Goal: Check status: Check status

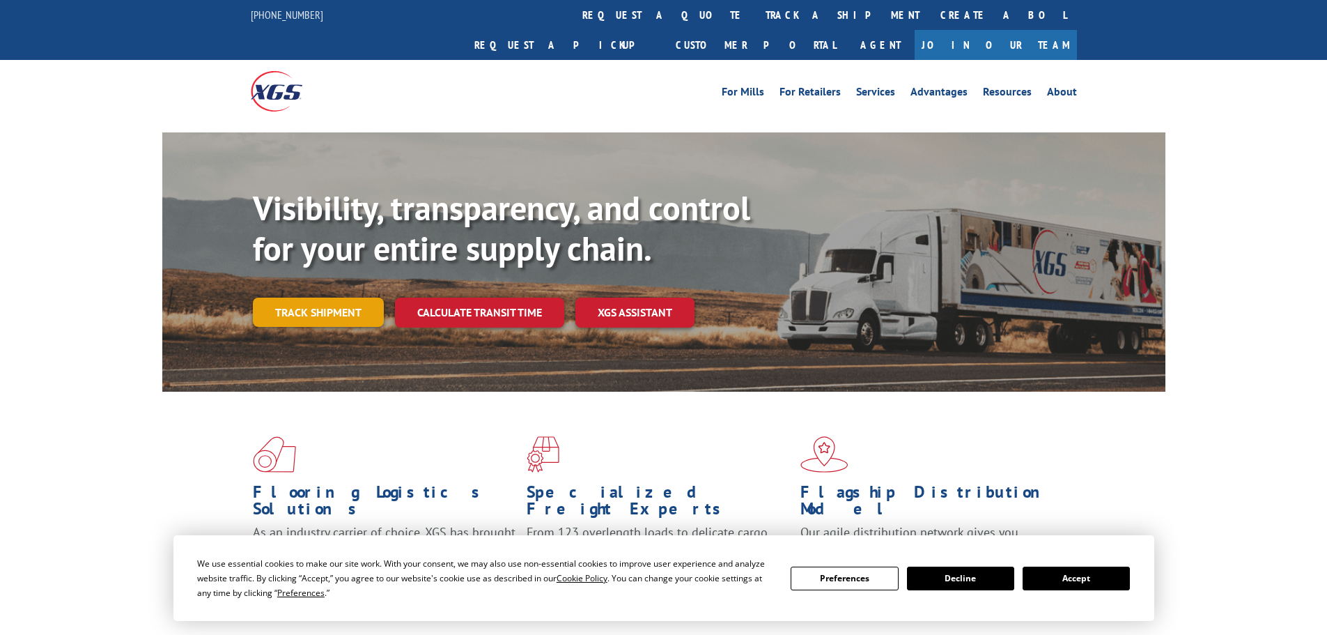
click at [304, 302] on div "Visibility, transparency, and control for your entire supply chain. Track shipm…" at bounding box center [709, 285] width 912 height 194
click at [306, 297] on link "Track shipment" at bounding box center [318, 311] width 131 height 29
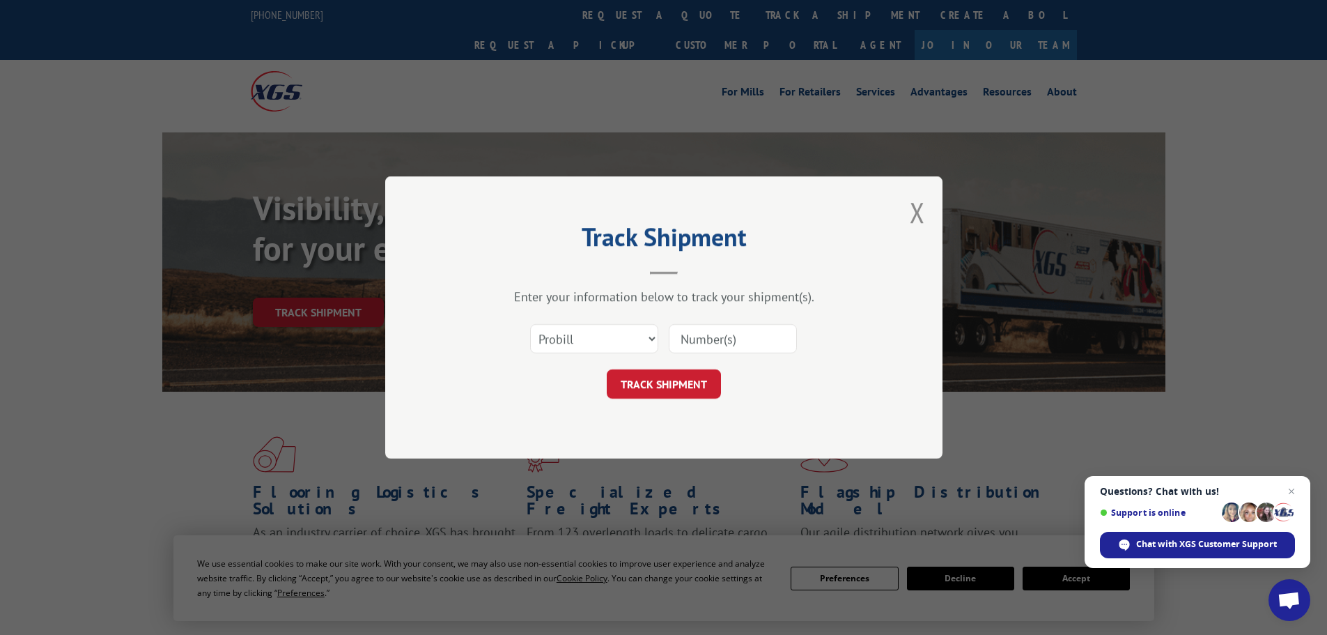
click at [715, 339] on input at bounding box center [733, 338] width 128 height 29
paste input "04458340"
type input "04458340"
click at [699, 377] on button "TRACK SHIPMENT" at bounding box center [664, 383] width 114 height 29
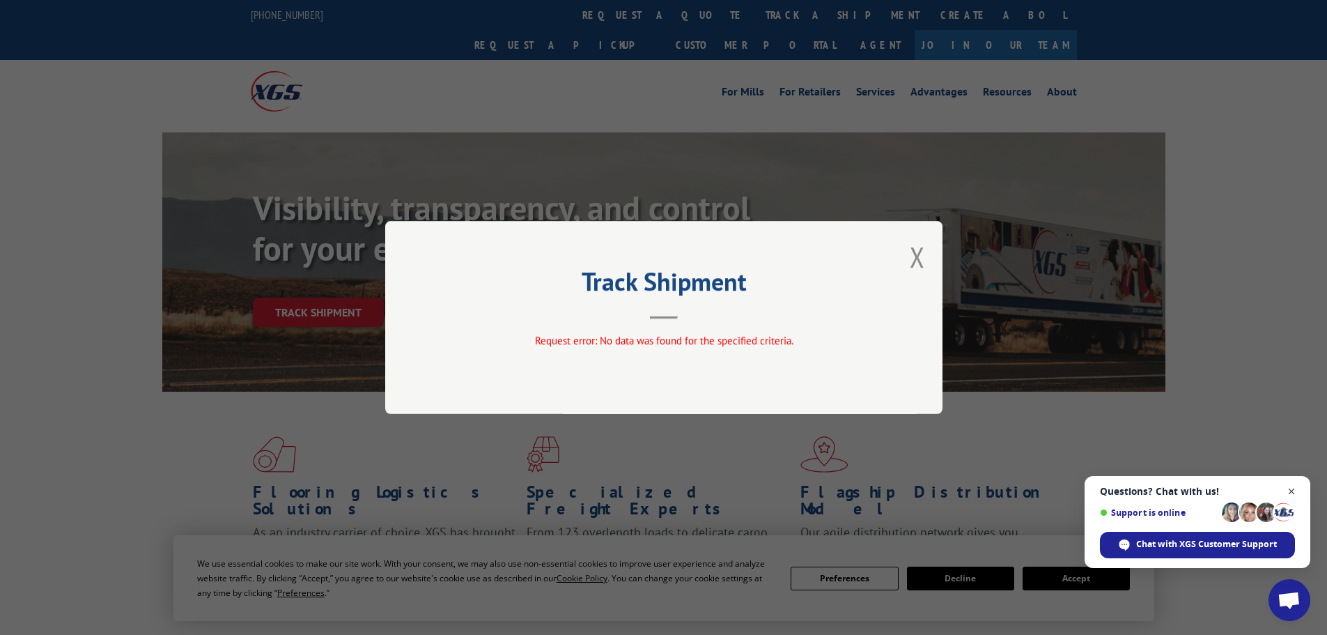
click at [1289, 494] on span "Close chat" at bounding box center [1291, 491] width 17 height 17
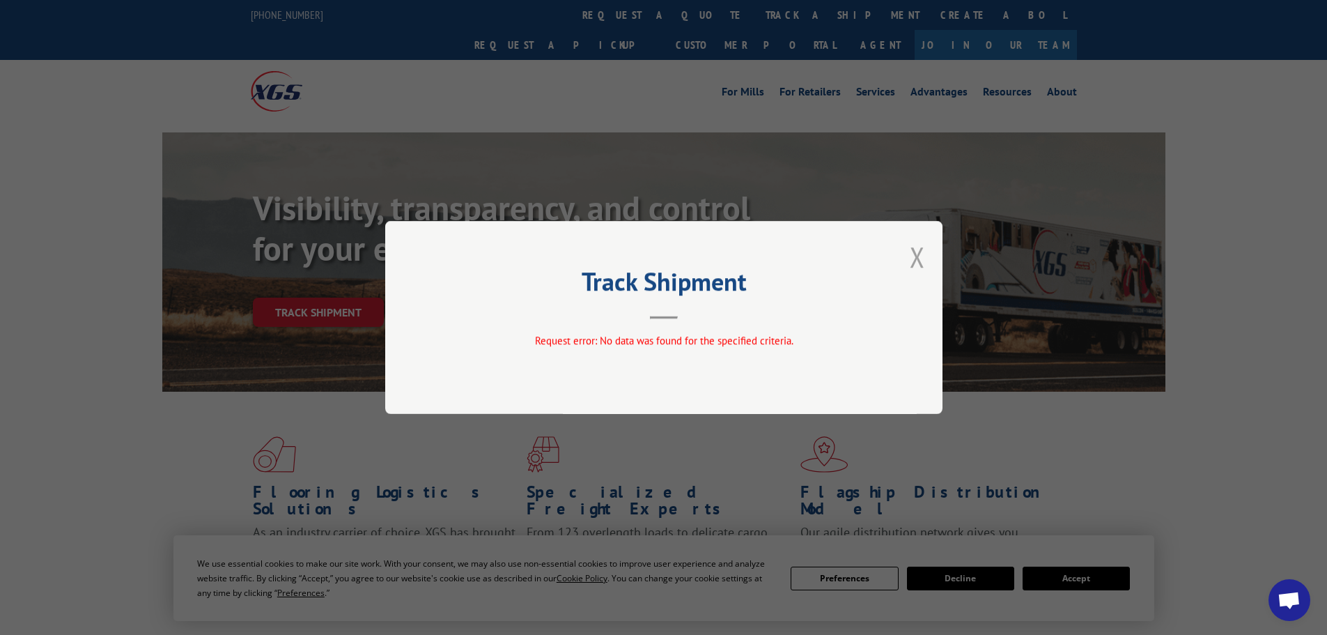
click at [910, 249] on button "Close modal" at bounding box center [917, 256] width 15 height 37
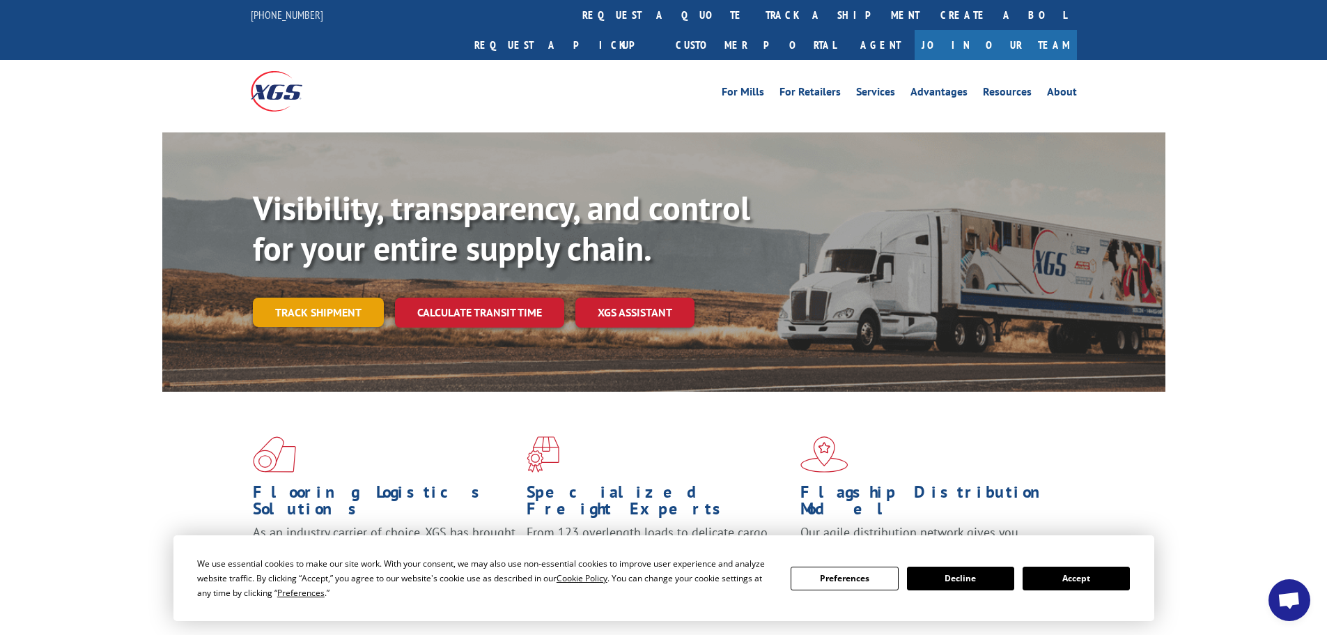
click at [319, 297] on link "Track shipment" at bounding box center [318, 311] width 131 height 29
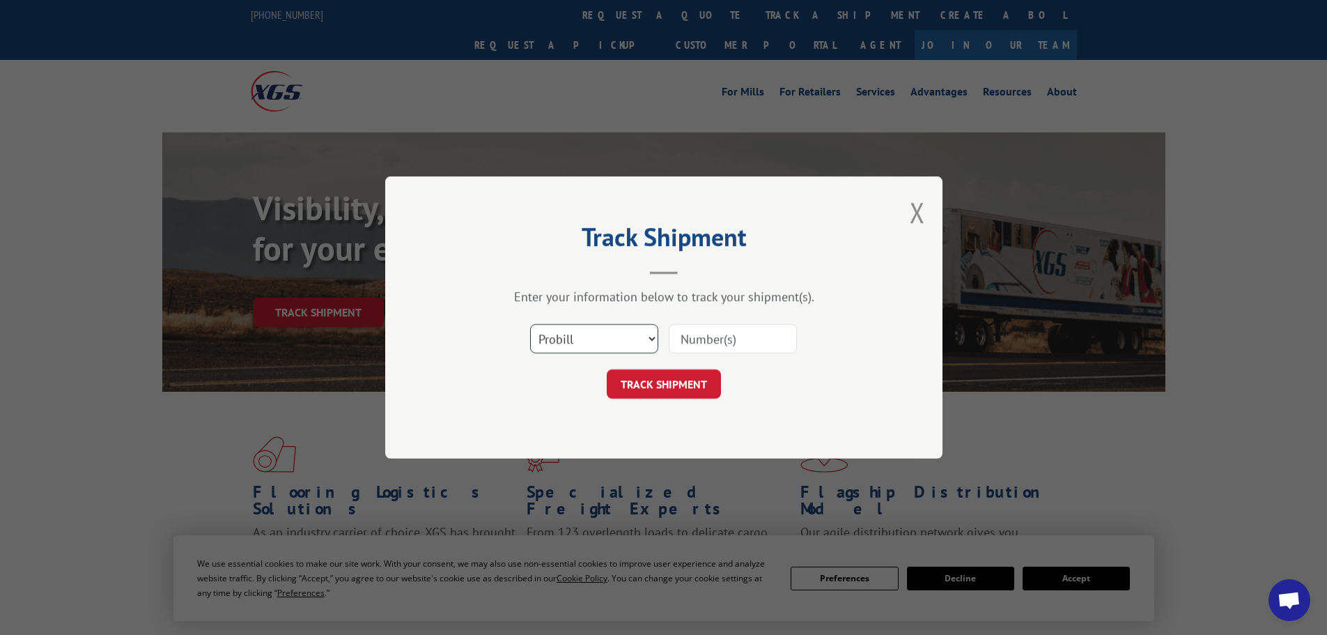
click at [579, 343] on select "Select category... Probill BOL PO" at bounding box center [594, 338] width 128 height 29
select select "bol"
click at [530, 324] on select "Select category... Probill BOL PO" at bounding box center [594, 338] width 128 height 29
click at [690, 348] on input at bounding box center [733, 338] width 128 height 29
paste input "04458340"
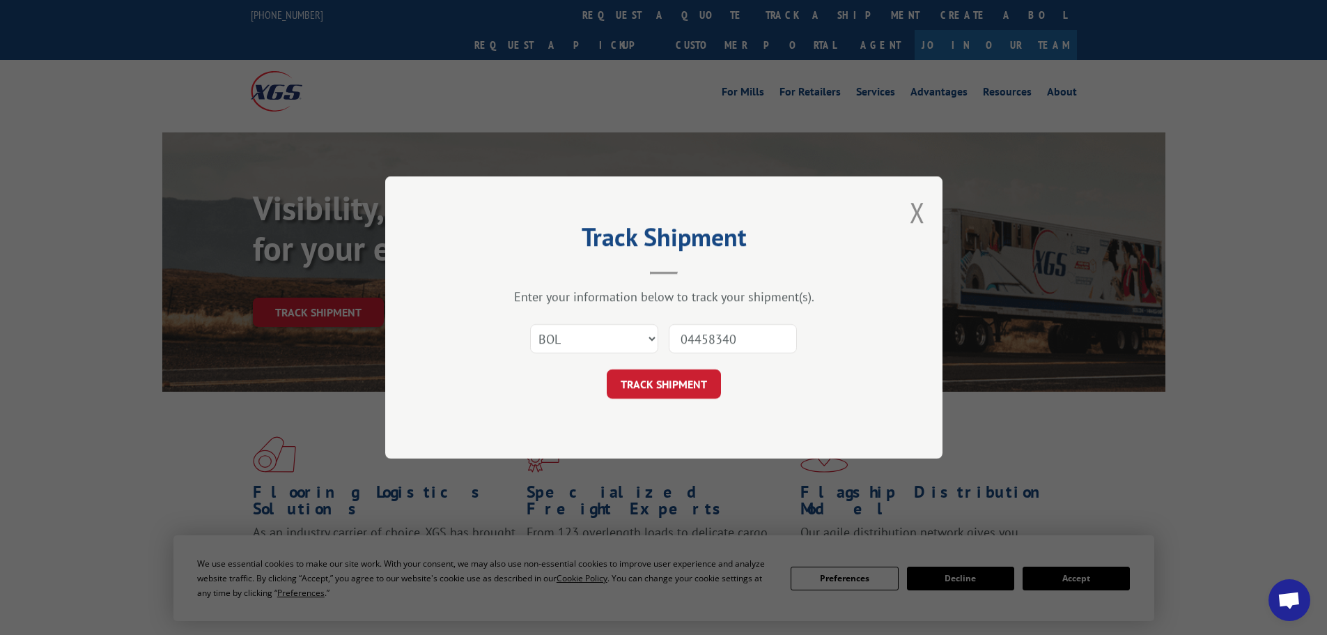
type input "04458340"
click at [607, 369] on button "TRACK SHIPMENT" at bounding box center [664, 383] width 114 height 29
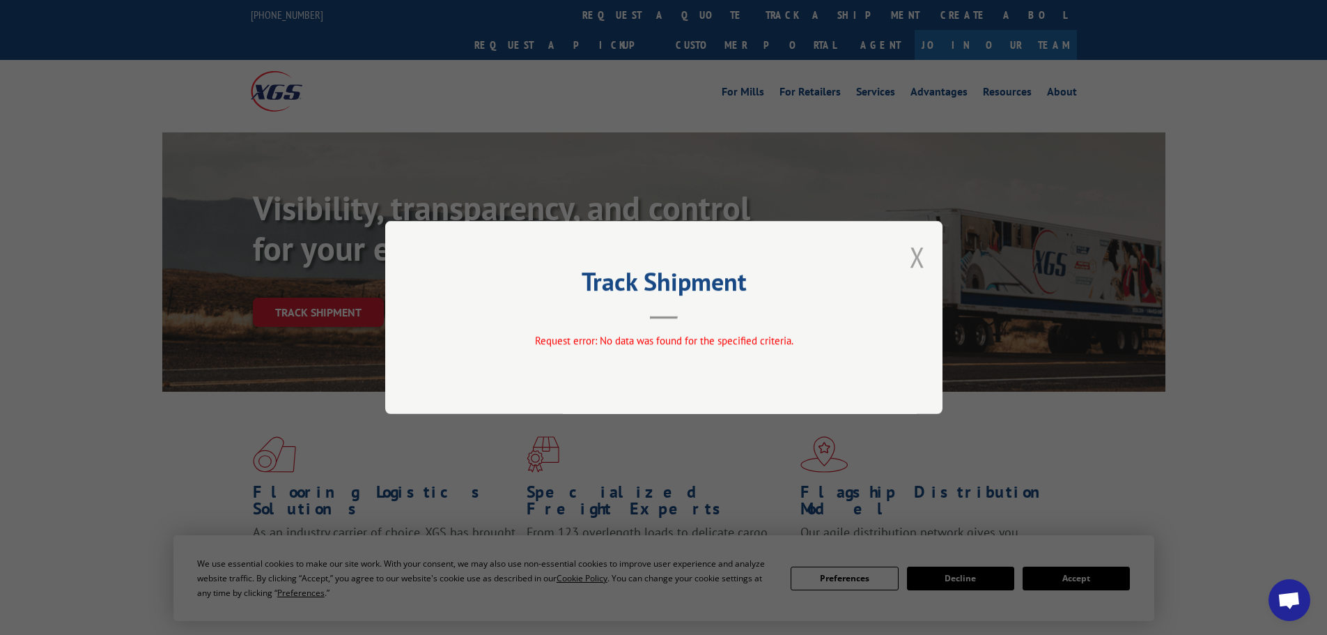
click at [919, 260] on button "Close modal" at bounding box center [917, 256] width 15 height 37
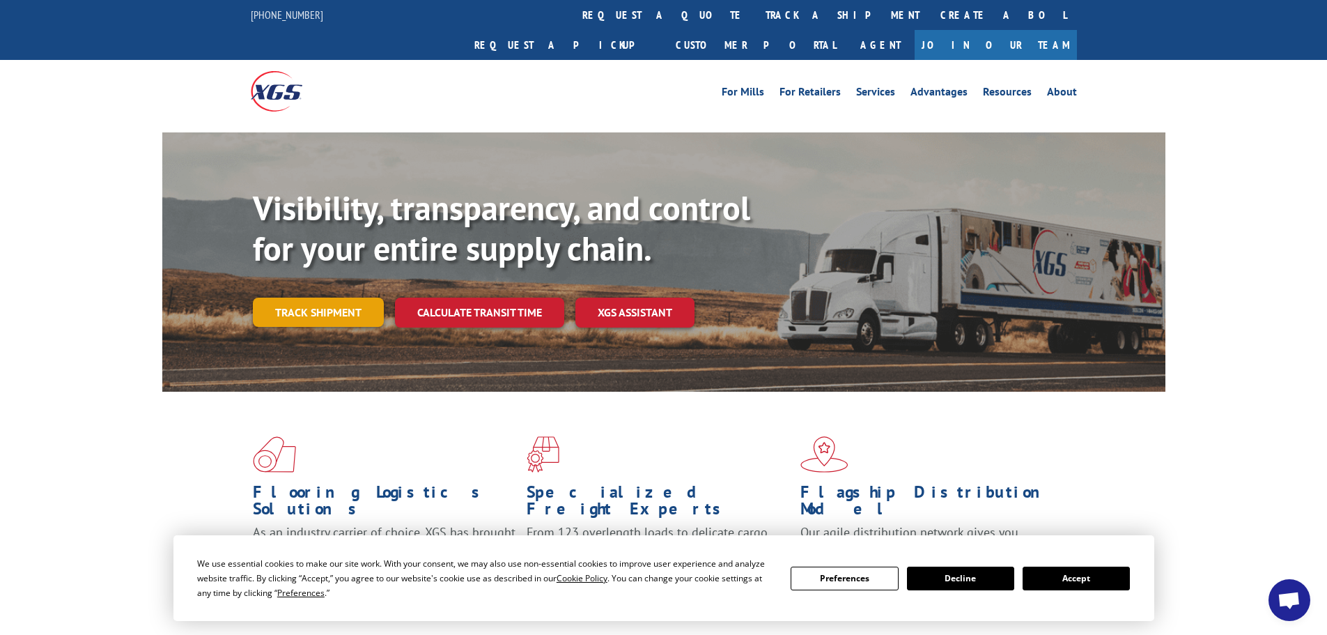
click at [349, 297] on link "Track shipment" at bounding box center [318, 311] width 131 height 29
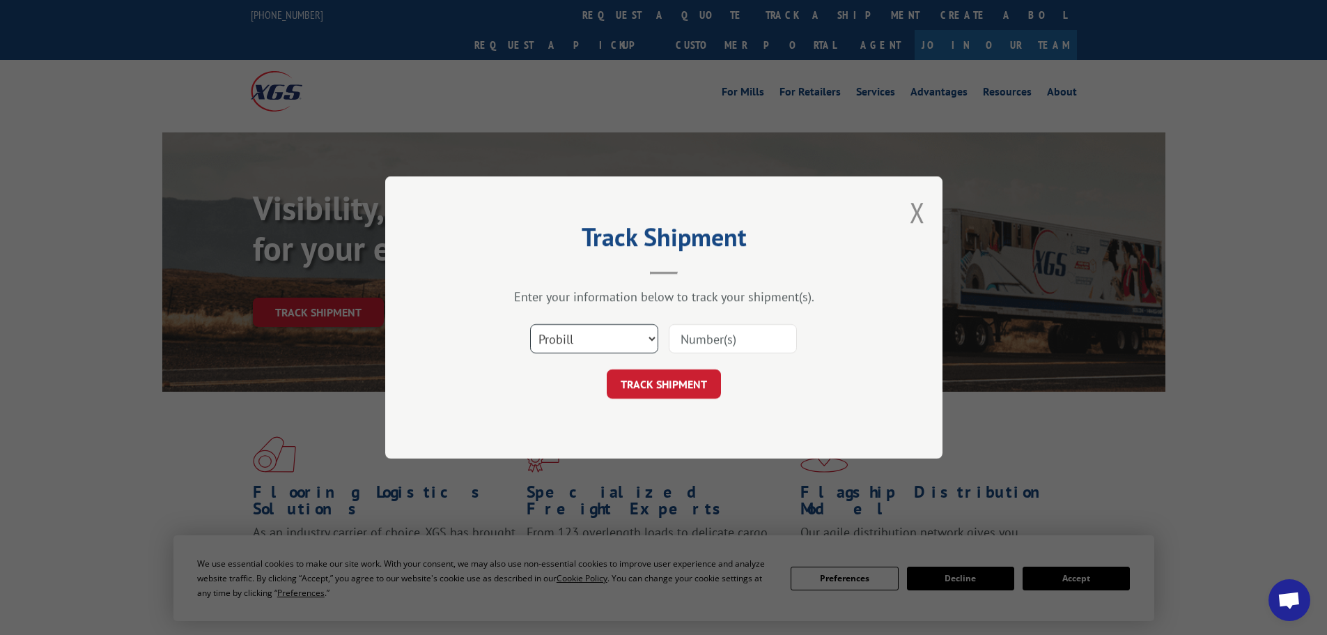
click at [589, 334] on select "Select category... Probill BOL PO" at bounding box center [594, 338] width 128 height 29
select select "po"
click at [530, 324] on select "Select category... Probill BOL PO" at bounding box center [594, 338] width 128 height 29
click at [725, 341] on input at bounding box center [733, 338] width 128 height 29
paste input "04458340"
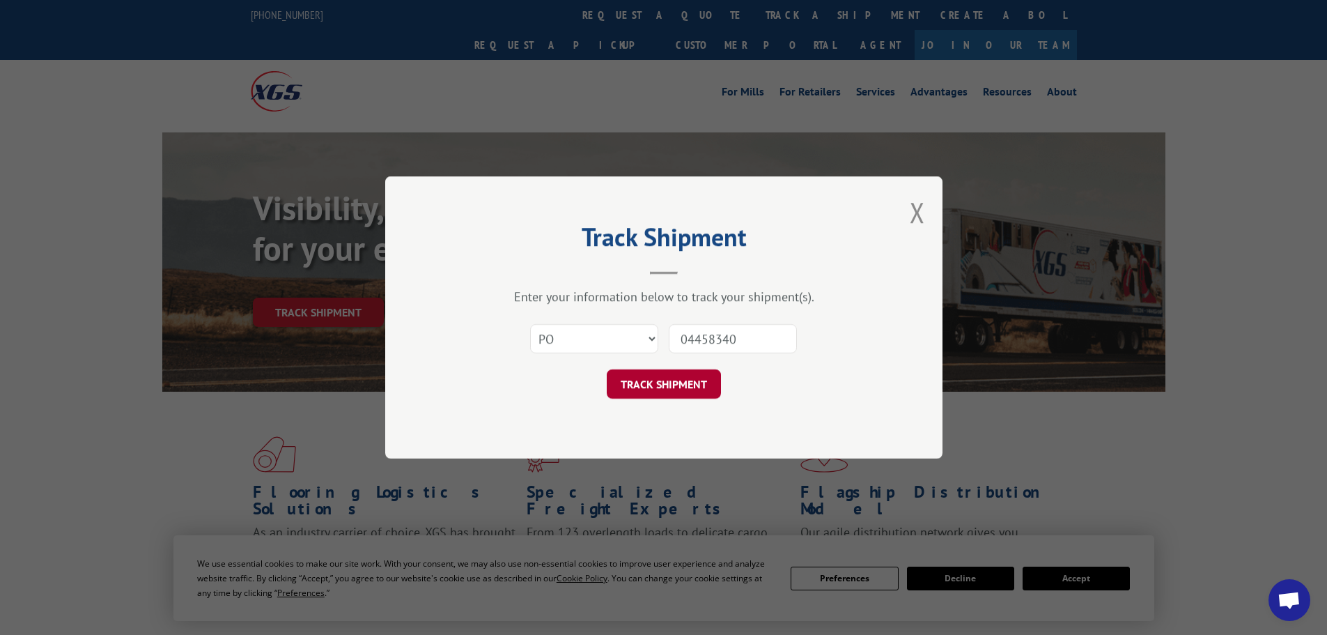
type input "04458340"
click at [672, 380] on button "TRACK SHIPMENT" at bounding box center [664, 383] width 114 height 29
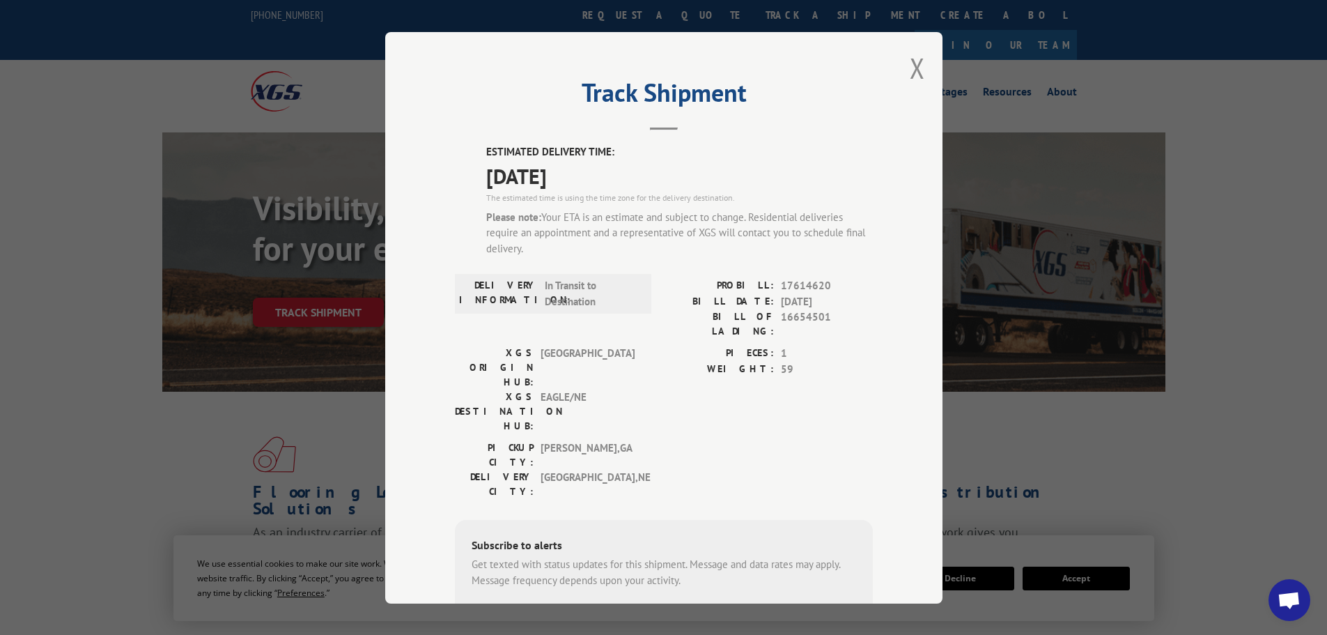
drag, startPoint x: 481, startPoint y: 150, endPoint x: 619, endPoint y: 176, distance: 140.3
click at [619, 176] on div "ESTIMATED DELIVERY TIME: [DATE] The estimated time is using the time zone for t…" at bounding box center [679, 205] width 387 height 123
copy div "ESTIMATED DELIVERY TIME: [DATE]"
